Goal: Navigation & Orientation: Find specific page/section

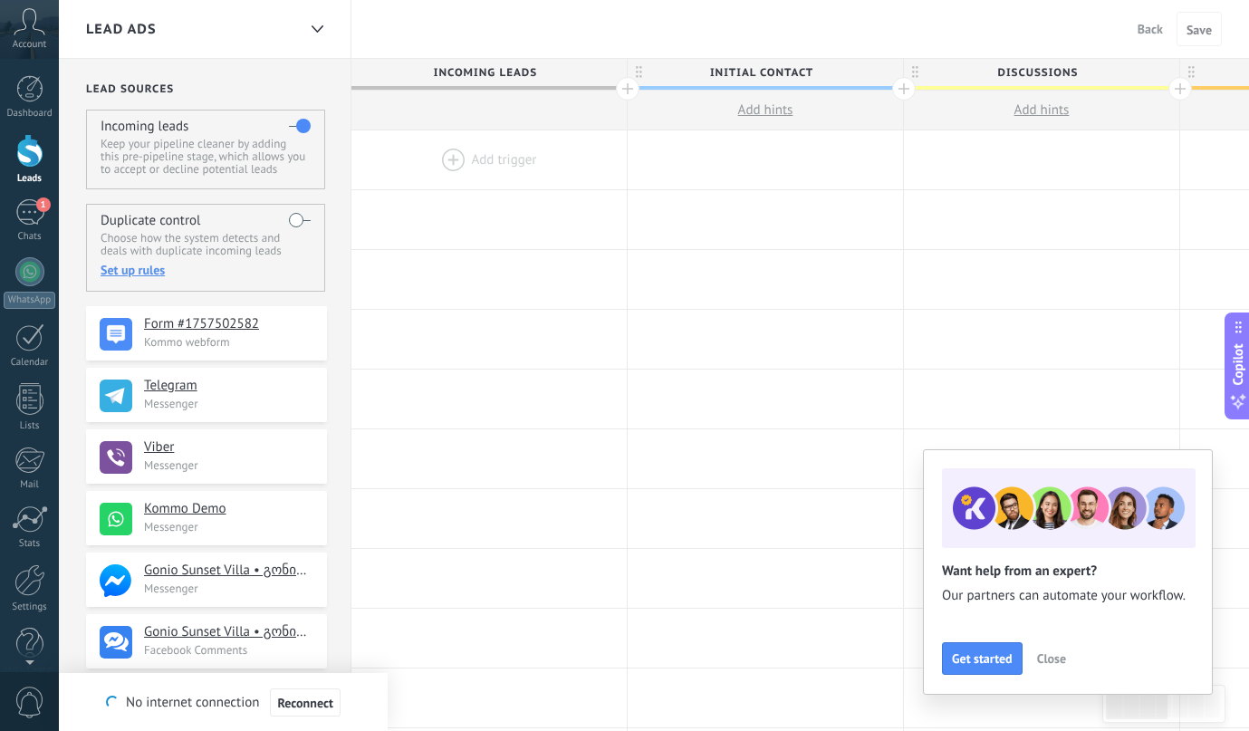
click at [1142, 29] on span "Back" at bounding box center [1149, 29] width 25 height 16
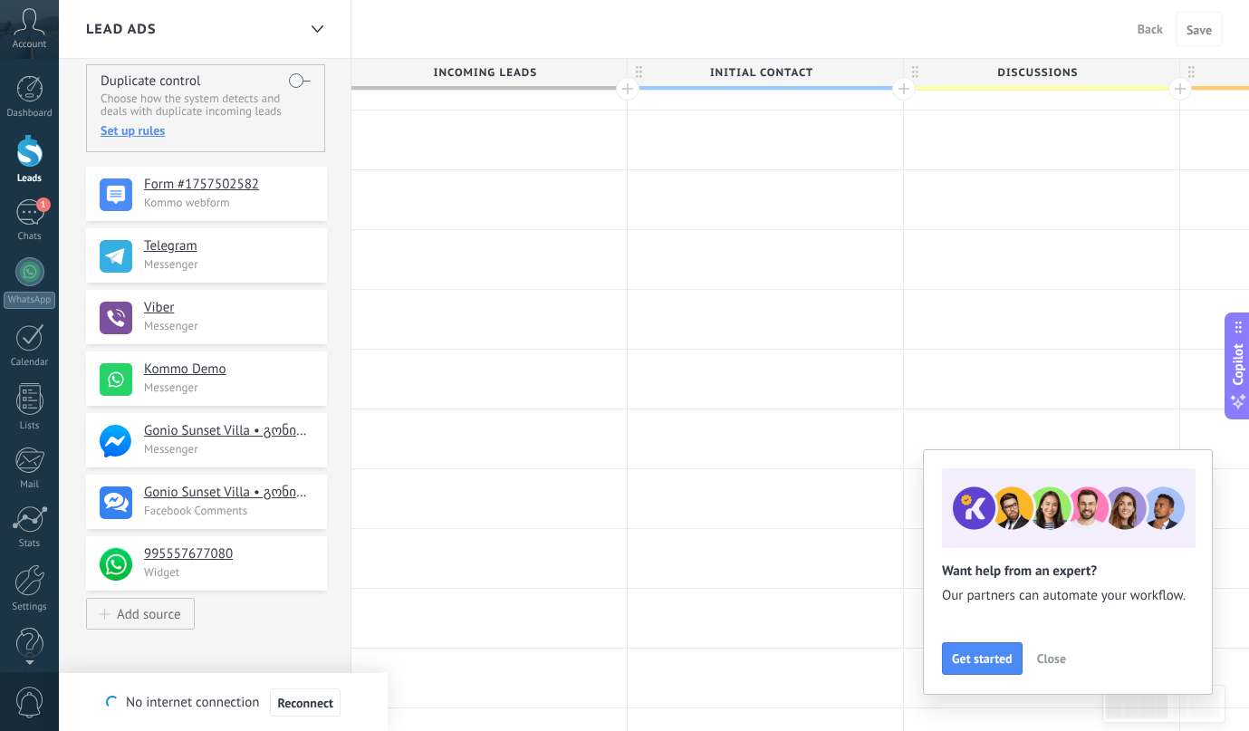
click at [1151, 34] on span "Back" at bounding box center [1149, 29] width 25 height 16
click at [1165, 32] on button "Back" at bounding box center [1150, 28] width 40 height 27
click at [1147, 30] on span "Back" at bounding box center [1149, 29] width 25 height 16
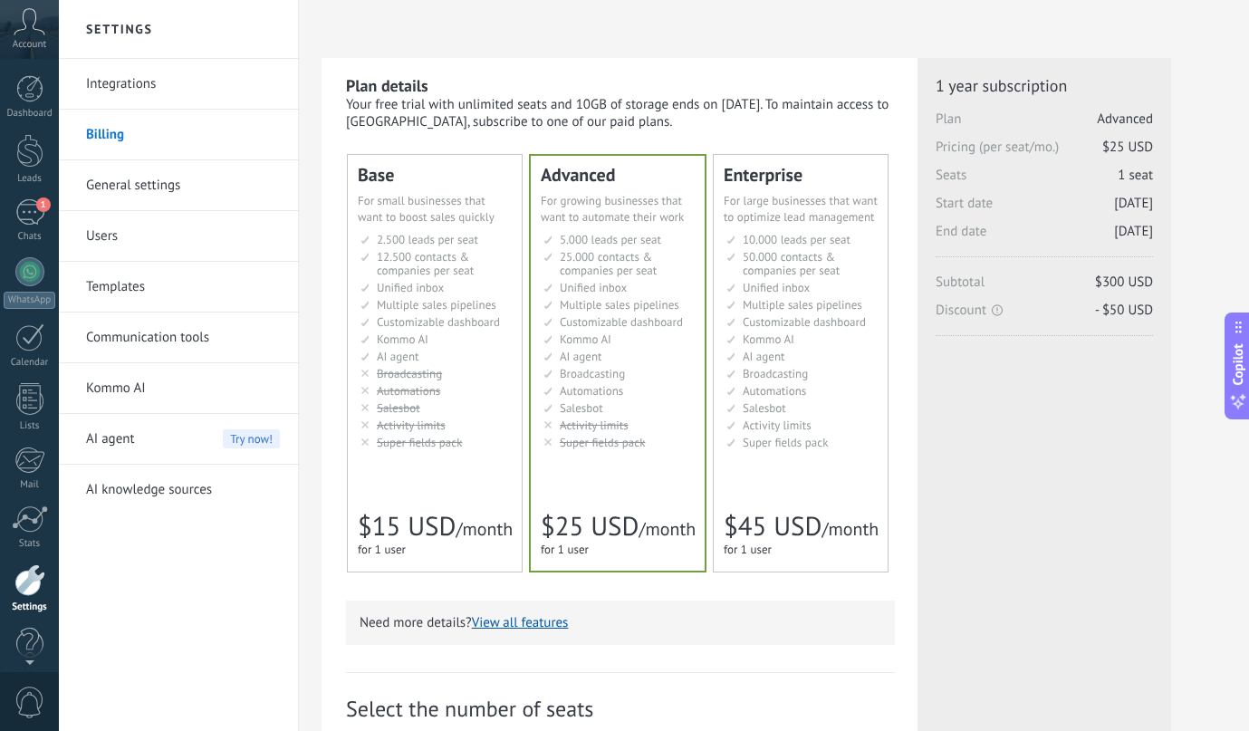
scroll to position [23, 0]
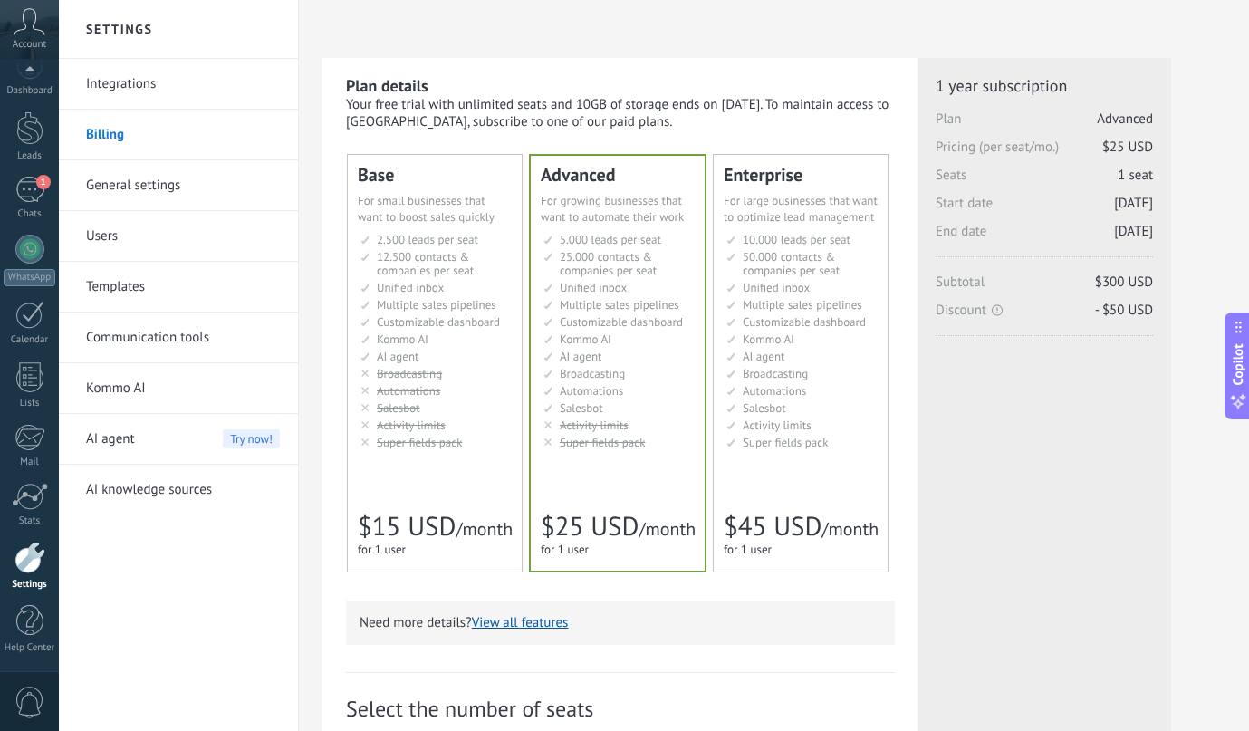
click at [36, 164] on div "Dashboard Leads 1 Chats WhatsApp Customers" at bounding box center [29, 362] width 59 height 619
click at [37, 140] on div at bounding box center [29, 128] width 27 height 34
